Goal: Task Accomplishment & Management: Manage account settings

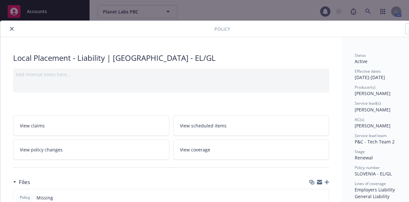
click at [13, 29] on icon "close" at bounding box center [12, 29] width 4 height 4
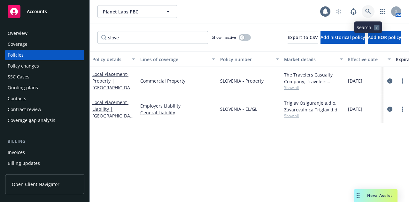
click at [368, 14] on icon at bounding box center [368, 12] width 6 height 6
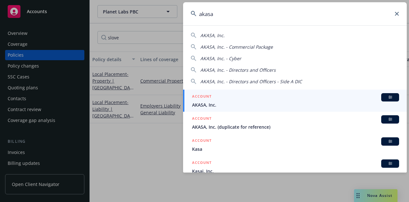
type input "akasa"
click at [289, 101] on span "AKASA, Inc." at bounding box center [295, 104] width 207 height 7
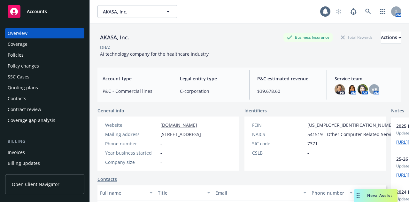
click at [21, 54] on div "Policies" at bounding box center [16, 55] width 16 height 10
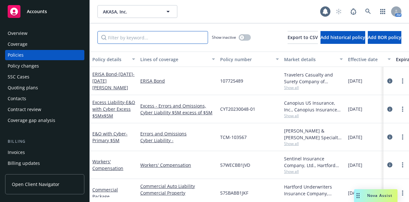
click at [157, 40] on input "Filter by keyword..." at bounding box center [153, 37] width 111 height 13
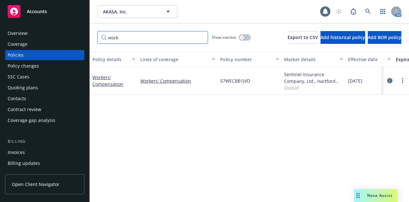
type input "work"
click at [388, 80] on icon "circleInformation" at bounding box center [390, 80] width 5 height 5
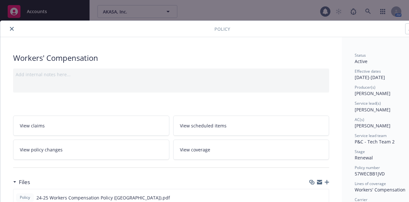
click at [15, 29] on button "close" at bounding box center [12, 29] width 8 height 8
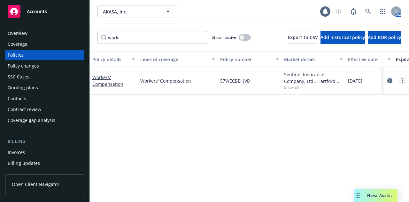
click at [404, 80] on link "more" at bounding box center [403, 81] width 8 height 8
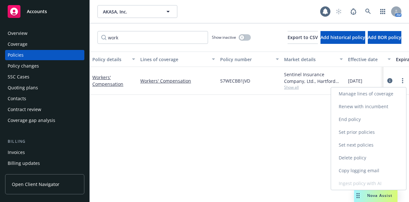
click at [384, 109] on link "Renew with incumbent" at bounding box center [368, 106] width 75 height 13
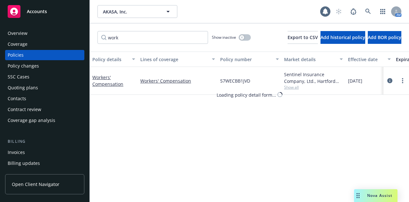
select select "12"
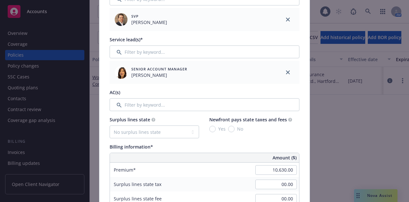
scroll to position [242, 0]
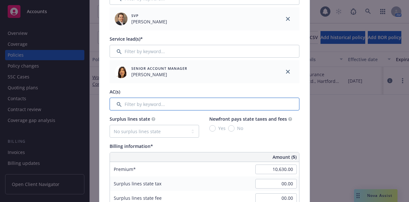
click at [234, 105] on input "Filter by keyword..." at bounding box center [205, 104] width 190 height 13
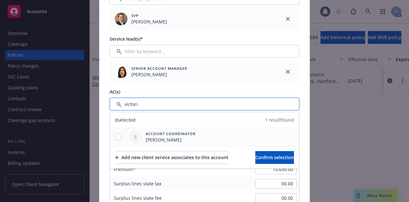
type input "victori"
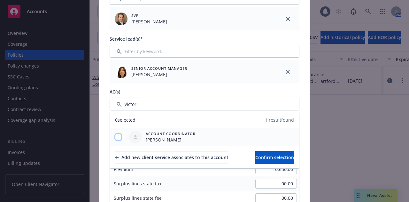
click at [115, 136] on input "checkbox" at bounding box center [118, 137] width 6 height 6
checkbox input "true"
click at [289, 154] on span "Confirm selection" at bounding box center [274, 157] width 39 height 6
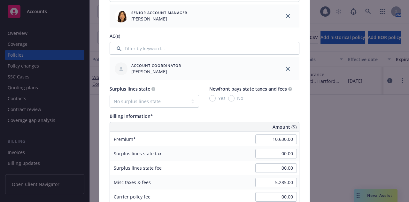
scroll to position [325, 0]
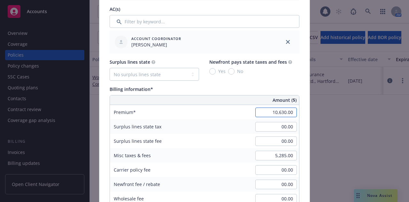
click at [262, 110] on input "10,630.00" at bounding box center [276, 112] width 42 height 10
type input "12,203.00"
type input "2440.6"
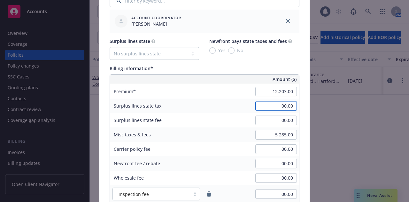
scroll to position [346, 0]
click at [257, 135] on input "5,285.00" at bounding box center [276, 135] width 42 height 10
type input "313.00"
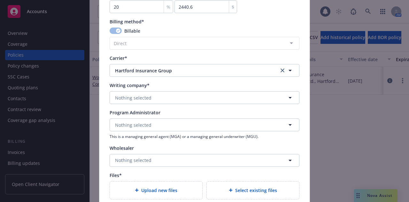
scroll to position [575, 0]
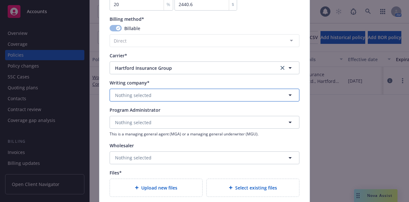
click at [201, 95] on button "Nothing selected" at bounding box center [205, 95] width 190 height 13
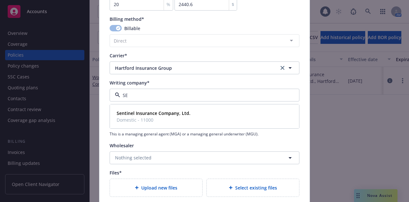
type input "S"
type input "SENTIN"
click at [184, 116] on span "Domestic - 11000" at bounding box center [154, 119] width 74 height 7
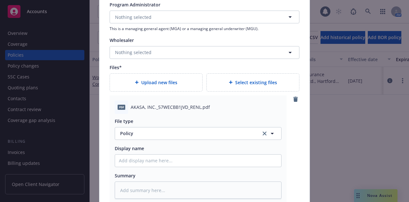
scroll to position [680, 0]
click at [236, 159] on input "Policy display name" at bounding box center [198, 160] width 166 height 12
type textarea "x"
type input "2"
type textarea "x"
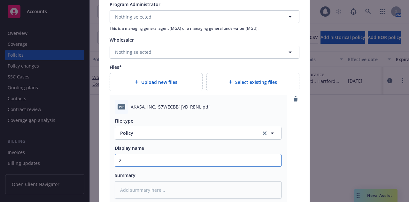
type input "25"
type textarea "x"
type input "25-"
type textarea "x"
type input "25-2"
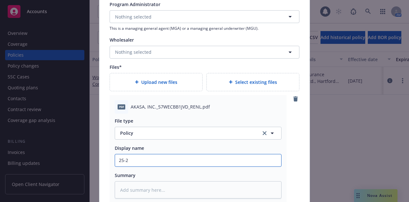
type textarea "x"
type input "25-26"
type textarea "x"
type input "25-26"
type textarea "x"
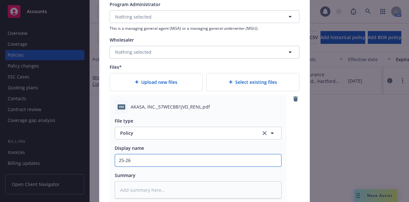
type input "25-26 w"
type textarea "x"
type input "25-26 wO"
type textarea "x"
type input "25-26 wOR"
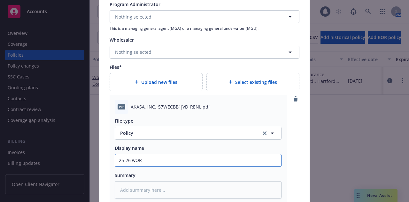
type textarea "x"
type input "25-26 wORK"
type textarea "x"
type input "25-26 wORKE"
type textarea "x"
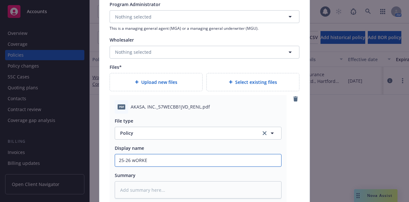
type input "25-26 wORKER"
type textarea "x"
type input "25-26 wORKERS"
type textarea "x"
type input "25-26 wORKERS c"
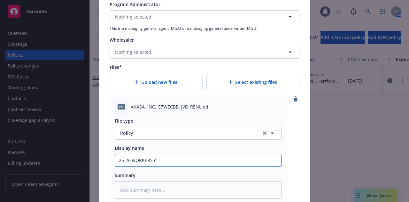
type textarea "x"
type input "25-26 wORKERS cO"
type textarea "x"
type input "25-26 wORKERS cOM"
type textarea "x"
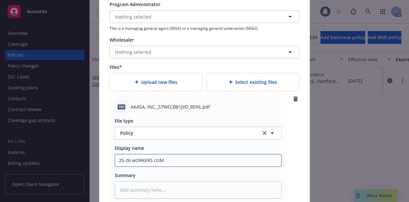
type input "25-26 wORKERS cOMP"
type textarea "x"
type input "25-26 wORKERS cOM"
type textarea "x"
type input "25-26 wORKERS cO"
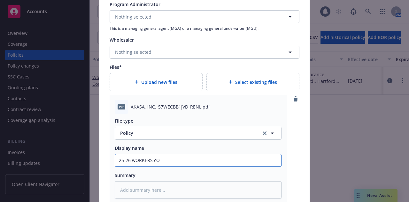
type textarea "x"
type input "25-26 wORKERS c"
type textarea "x"
type input "25-26 wORKERS"
type textarea "x"
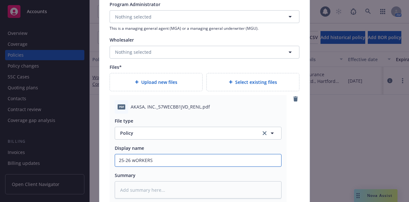
type input "25-26 wORKERS"
type textarea "x"
type input "25-26 wORKER"
type textarea "x"
type input "25-26 wORKE"
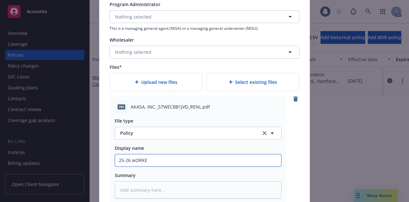
type textarea "x"
type input "25-26 wORK"
type textarea "x"
type input "25-26 wOR"
type textarea "x"
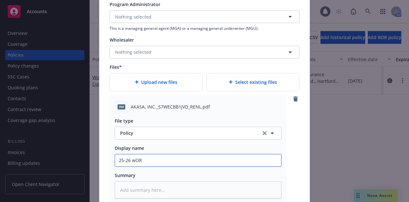
type input "25-26 wO"
type textarea "x"
type input "25-26 w"
type textarea "x"
type input "25-26"
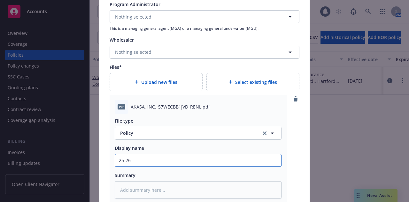
type textarea "x"
type input "25-26"
type textarea "x"
type input "25-26W"
type textarea "x"
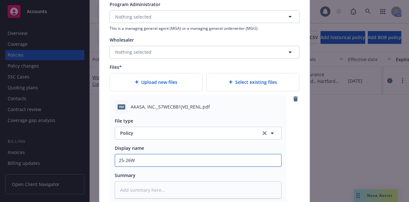
type input "25-26Wo"
type textarea "x"
type input "25-26Wor"
type textarea "x"
type input "25-26Work"
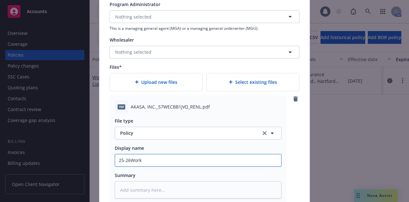
type textarea "x"
type input "25-26Worke"
type textarea "x"
type input "25-26Worker"
type textarea "x"
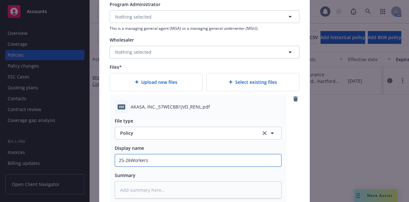
type input "25-26Workers"
type textarea "x"
type input "25-26Workers C"
type textarea "x"
type input "25-26Workers Co"
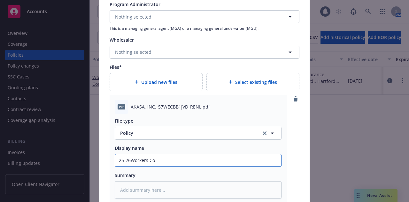
type textarea "x"
type input "25-26Workers Com"
type textarea "x"
type input "25-26Workers Comp"
type textarea "x"
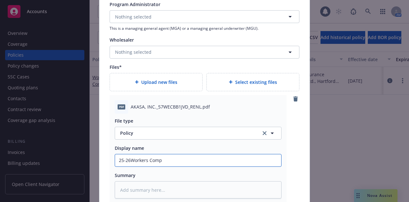
type input "25-26Workers Compe"
type textarea "x"
type input "25-26Workers Compen"
type textarea "x"
type input "25-26Workers Compens"
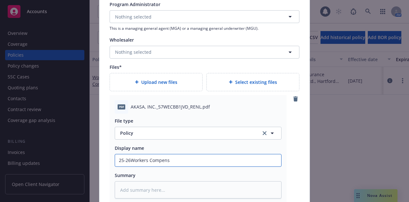
type textarea "x"
type input "25-26Workers Compensa"
type textarea "x"
type input "25-26Workers Compensati"
type textarea "x"
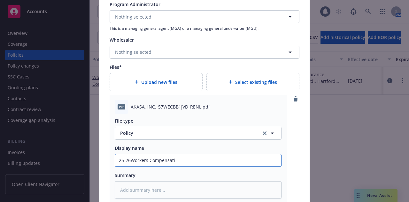
type input "25-26Workers Compensatio"
type textarea "x"
type input "25-26Workers Compensation"
click at [129, 159] on input "25-26Workers Compensation" at bounding box center [198, 160] width 166 height 12
type textarea "x"
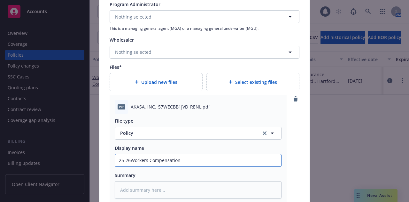
type input "25-26 Workers Compensation"
click at [196, 157] on input "25-26 Workers Compensation" at bounding box center [198, 160] width 166 height 12
type textarea "x"
type input "25-26 Workers Compensation"
type textarea "x"
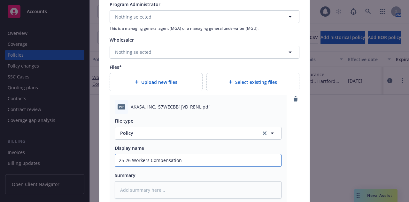
type input "25-26 Workers Compensation P"
type textarea "x"
type input "25-26 Workers Compensation Pol"
type textarea "x"
type input "25-26 Workers Compensation Poli"
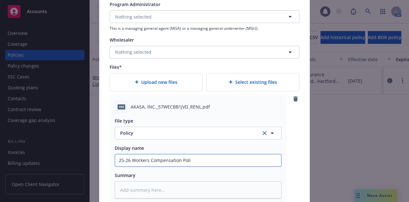
type textarea "x"
type input "25-26 Workers Compensation Policy"
type textarea "x"
type input "25-26 Workers Compensation Policy"
type textarea "x"
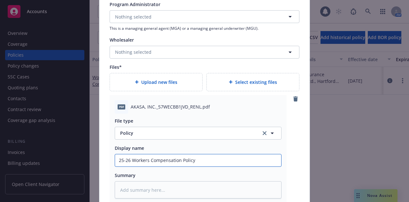
type input "25-26 Workers Compensation Policy ("
type textarea "x"
type input "25-26 Workers Compensation Policy (H"
type textarea "x"
type input "25-26 Workers Compensation Policy (Ha"
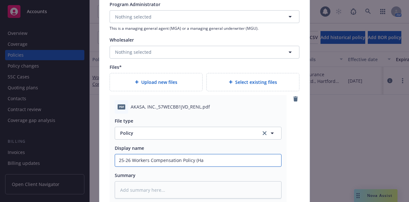
type textarea "x"
type input "25-26 Workers Compensation Policy (Har"
type textarea "x"
type input "25-26 Workers Compensation Policy ([PERSON_NAME]"
type textarea "x"
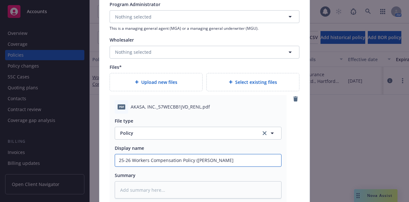
type input "25-26 Workers Compensation Policy (Hartf"
type textarea "x"
type input "25-26 Workers Compensation Policy (Hartfo"
type textarea "x"
type input "25-26 Workers Compensation Policy (Hartfor"
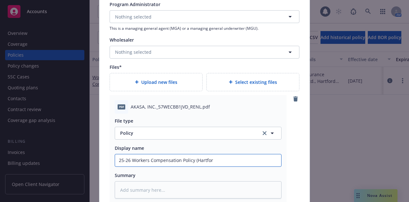
type textarea "x"
type input "25-26 Workers Compensation Policy ([GEOGRAPHIC_DATA]"
type textarea "x"
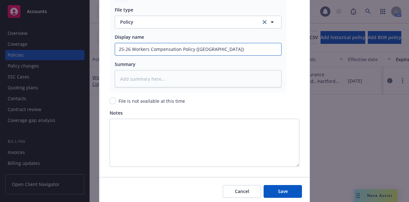
scroll to position [791, 0]
type input "25-26 Workers Compensation Policy ([GEOGRAPHIC_DATA])"
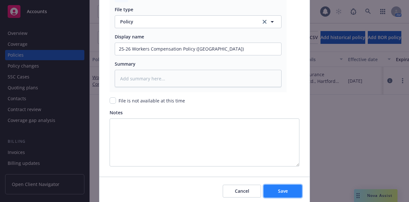
click at [287, 187] on button "Save" at bounding box center [283, 191] width 38 height 13
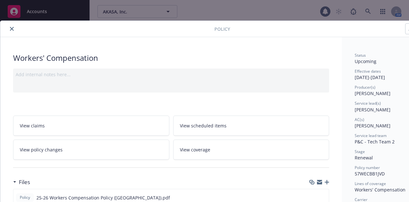
click at [12, 29] on icon "close" at bounding box center [12, 29] width 4 height 4
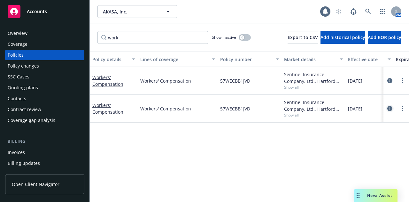
click at [389, 108] on icon "circleInformation" at bounding box center [390, 108] width 5 height 5
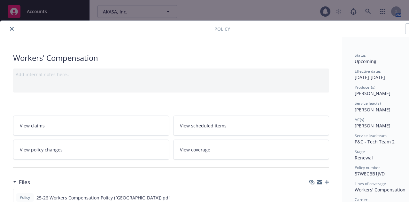
scroll to position [19, 0]
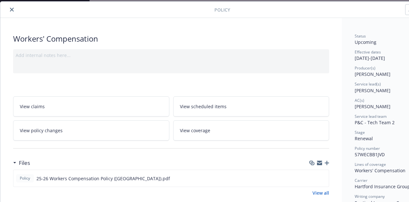
click at [166, 65] on div "Add internal notes here..." at bounding box center [171, 61] width 316 height 24
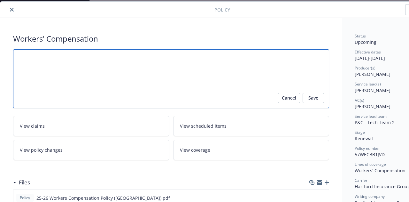
click at [166, 65] on textarea at bounding box center [171, 78] width 316 height 59
type textarea "x"
type textarea "P"
type textarea "x"
type textarea "Po"
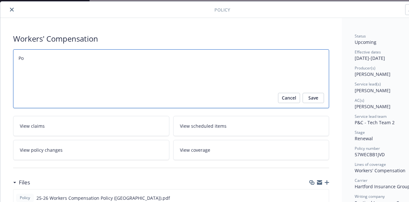
type textarea "x"
type textarea "Pol"
type textarea "x"
type textarea "Poli"
type textarea "x"
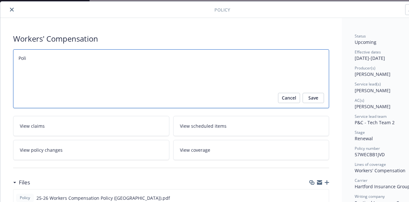
type textarea "Polic"
type textarea "x"
type textarea "Policy"
type textarea "x"
type textarea "Policy"
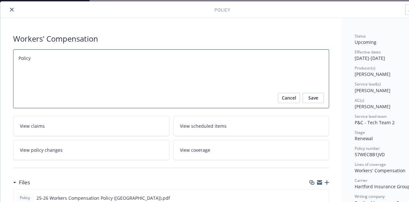
type textarea "x"
type textarea "Policy s"
type textarea "x"
type textarea "Policy sen"
type textarea "x"
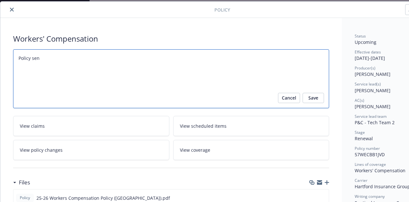
type textarea "Policy sent"
type textarea "x"
type textarea "Policy sent"
type textarea "x"
type textarea "Policy sent fo"
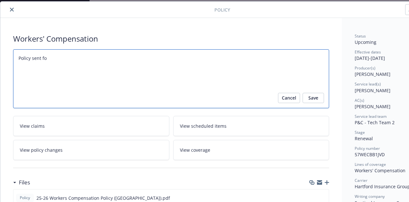
type textarea "x"
type textarea "Policy sent for"
type textarea "x"
type textarea "Policy sent for"
type textarea "x"
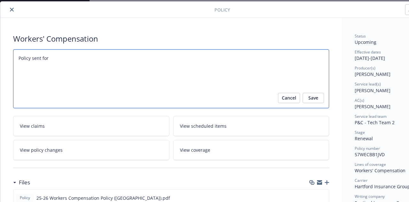
type textarea "Policy sent for i"
type textarea "x"
type textarea "Policy sent for in"
type textarea "x"
type textarea "Policy sent for ing"
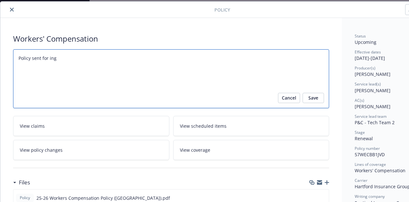
type textarea "x"
type textarea "Policy sent for [PERSON_NAME]"
type textarea "x"
type textarea "Policy sent for inges"
type textarea "x"
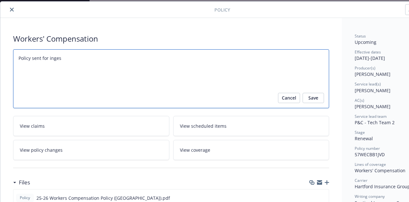
type textarea "Policy sent for ingest"
type textarea "x"
type textarea "Policy sent for ingesti"
type textarea "x"
type textarea "Policy sent for ingestio"
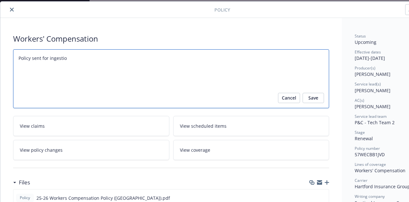
type textarea "x"
type textarea "Policy sent for ingestion"
type textarea "x"
type textarea "Policy sent for ingestion"
type textarea "x"
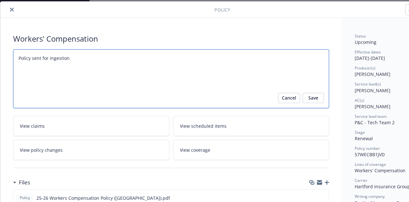
type textarea "Policy sent for ingestion 9"
type textarea "x"
type textarea "Policy sent for ingestion 9/"
type textarea "x"
type textarea "Policy sent for ingestion 9/1"
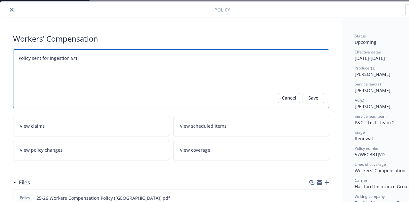
type textarea "x"
type textarea "Policy sent for ingestion 9/18"
type textarea "x"
type textarea "Policy sent for ingestion 9/18/"
type textarea "x"
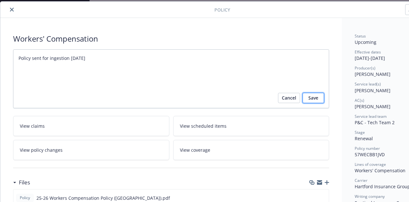
click at [310, 101] on span "Save" at bounding box center [314, 98] width 10 height 10
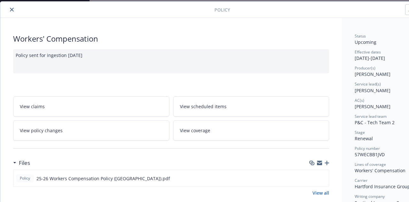
scroll to position [0, 0]
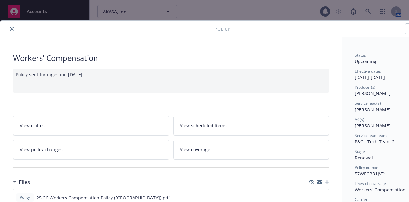
click at [14, 29] on button "close" at bounding box center [12, 29] width 8 height 8
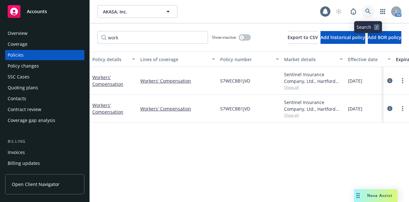
click at [372, 14] on link at bounding box center [368, 11] width 13 height 13
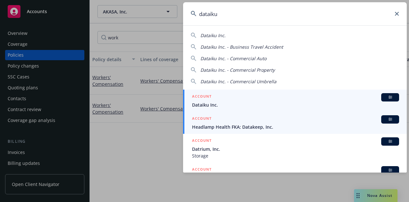
click at [306, 101] on span "Dataiku Inc." at bounding box center [295, 104] width 207 height 7
